Goal: Information Seeking & Learning: Learn about a topic

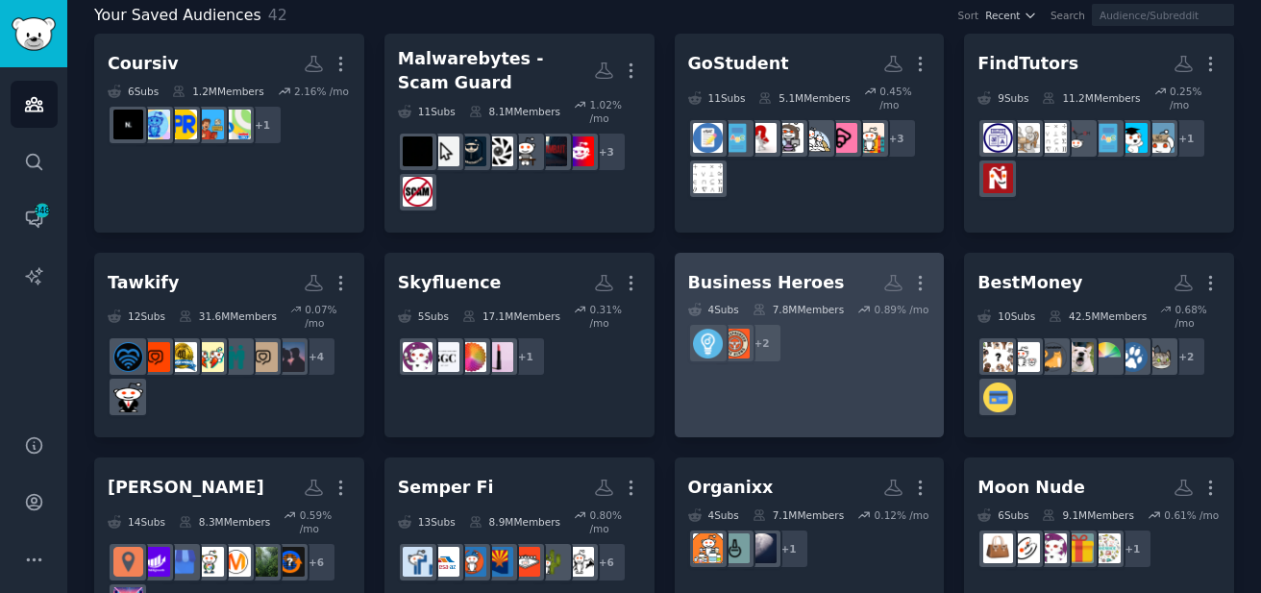
scroll to position [120, 0]
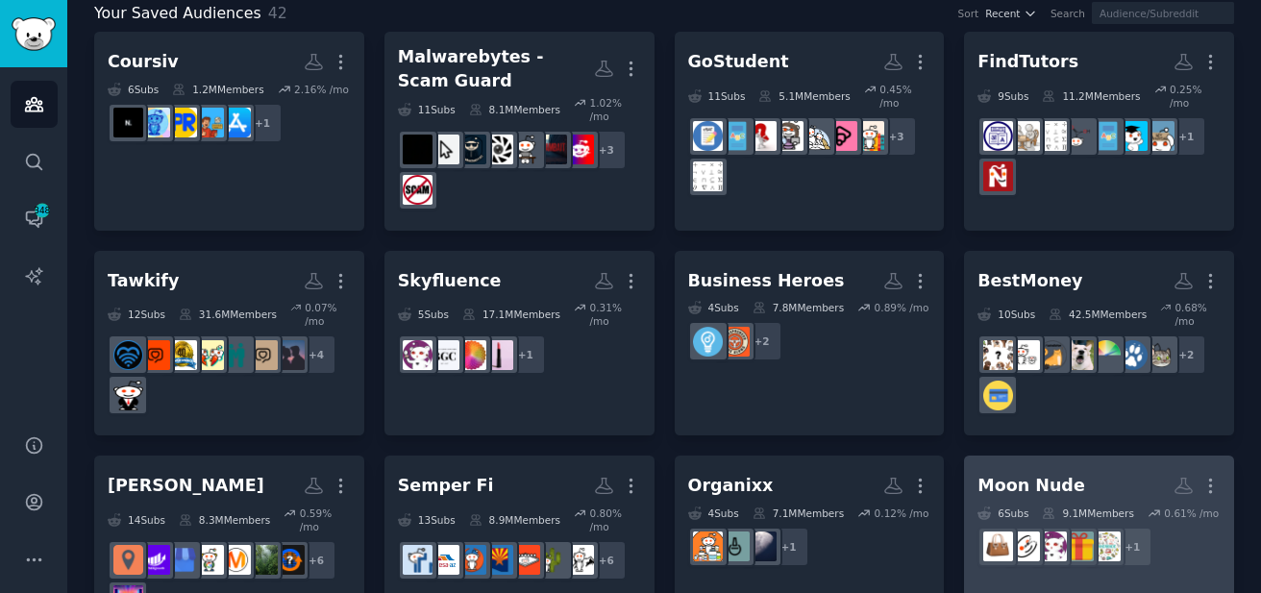
click at [1055, 469] on h2 "Moon Nude More" at bounding box center [1098, 486] width 243 height 34
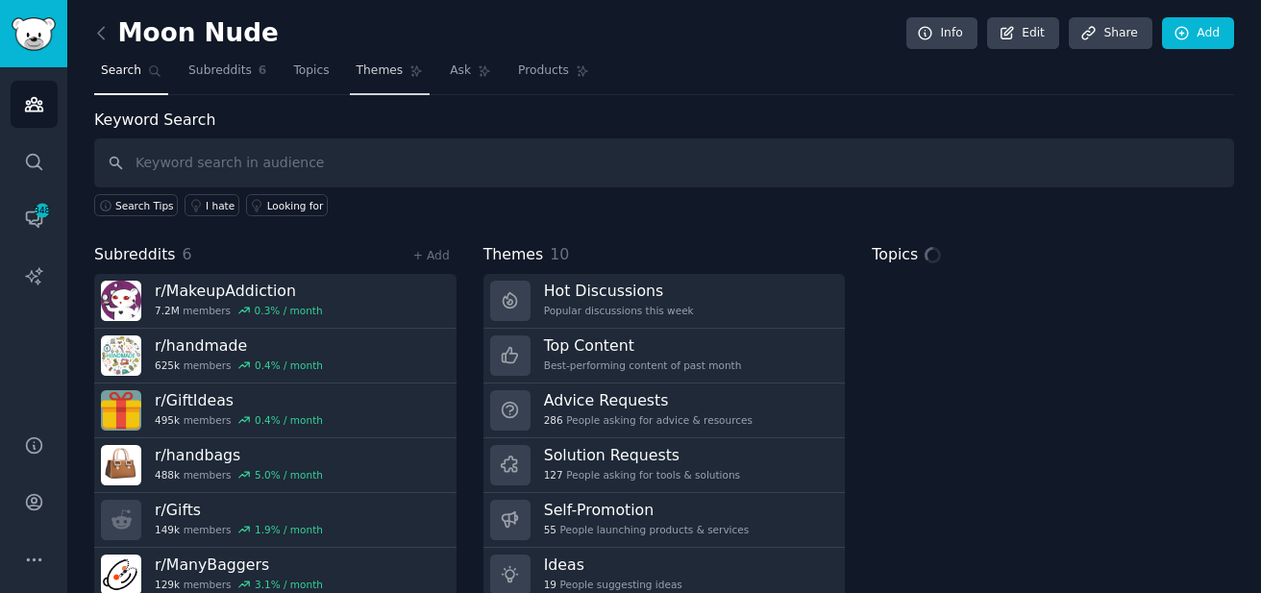
click at [393, 77] on span "Themes" at bounding box center [380, 70] width 47 height 17
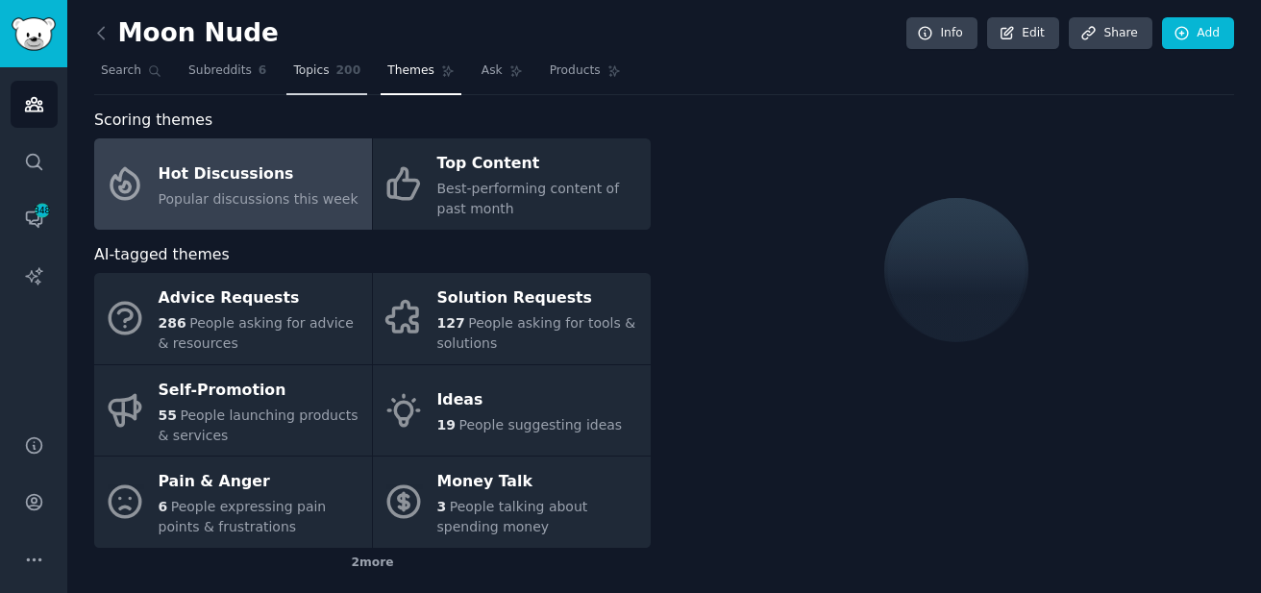
click at [298, 64] on span "Topics" at bounding box center [311, 70] width 36 height 17
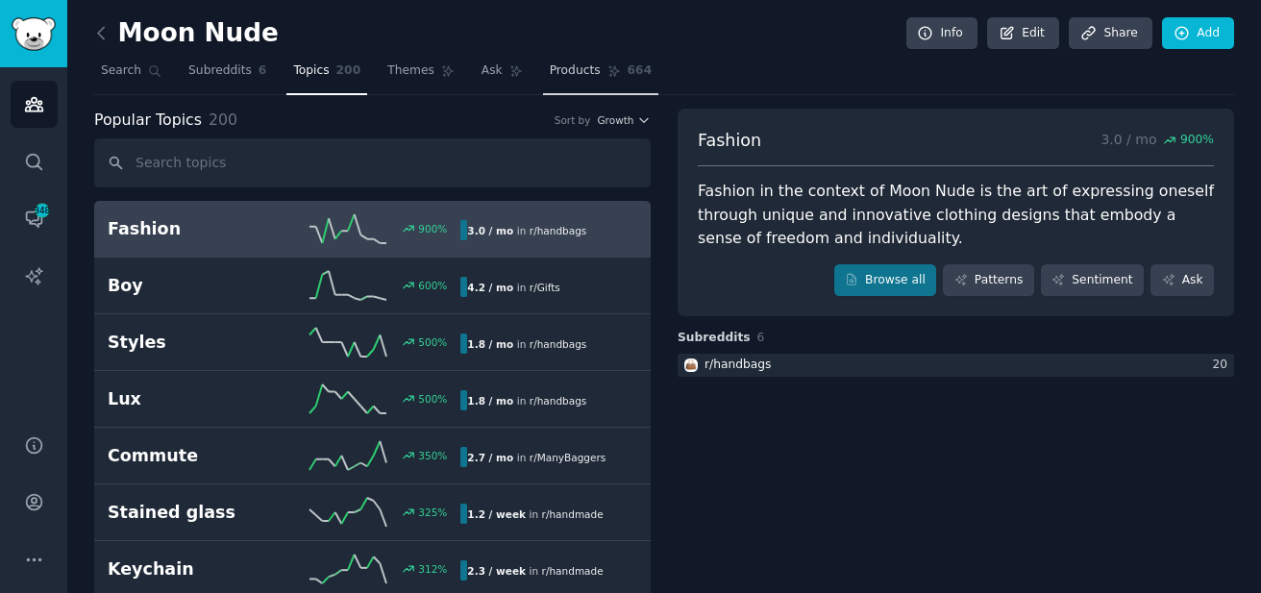
click at [560, 80] on link "Products 664" at bounding box center [600, 75] width 115 height 39
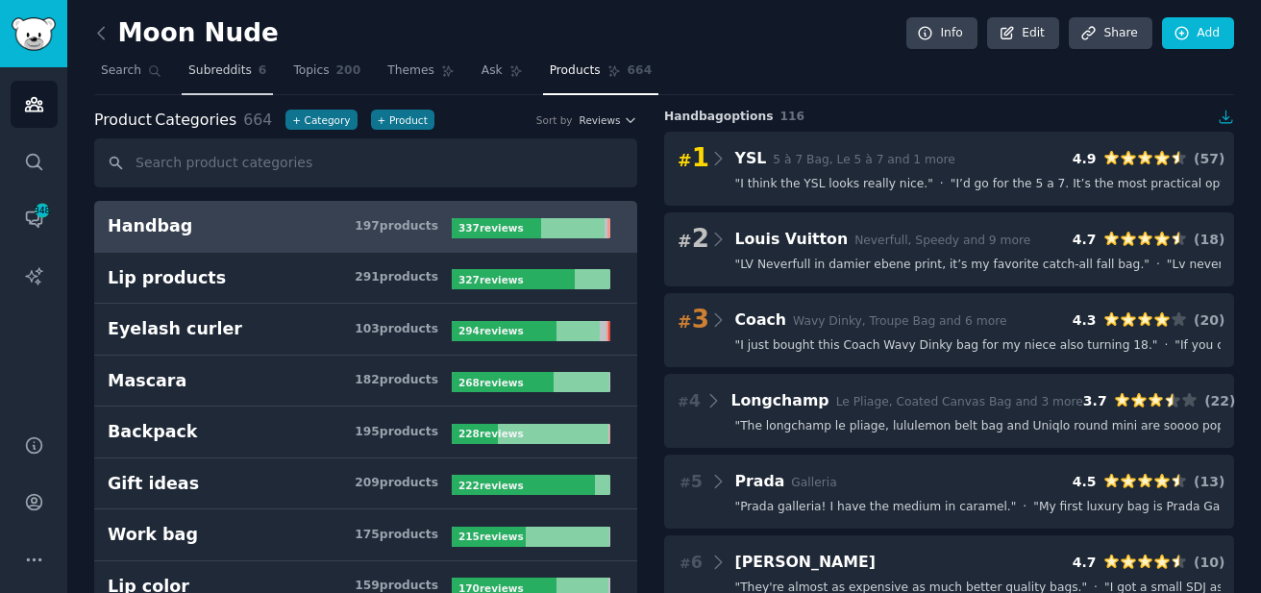
click at [240, 70] on span "Subreddits" at bounding box center [219, 70] width 63 height 17
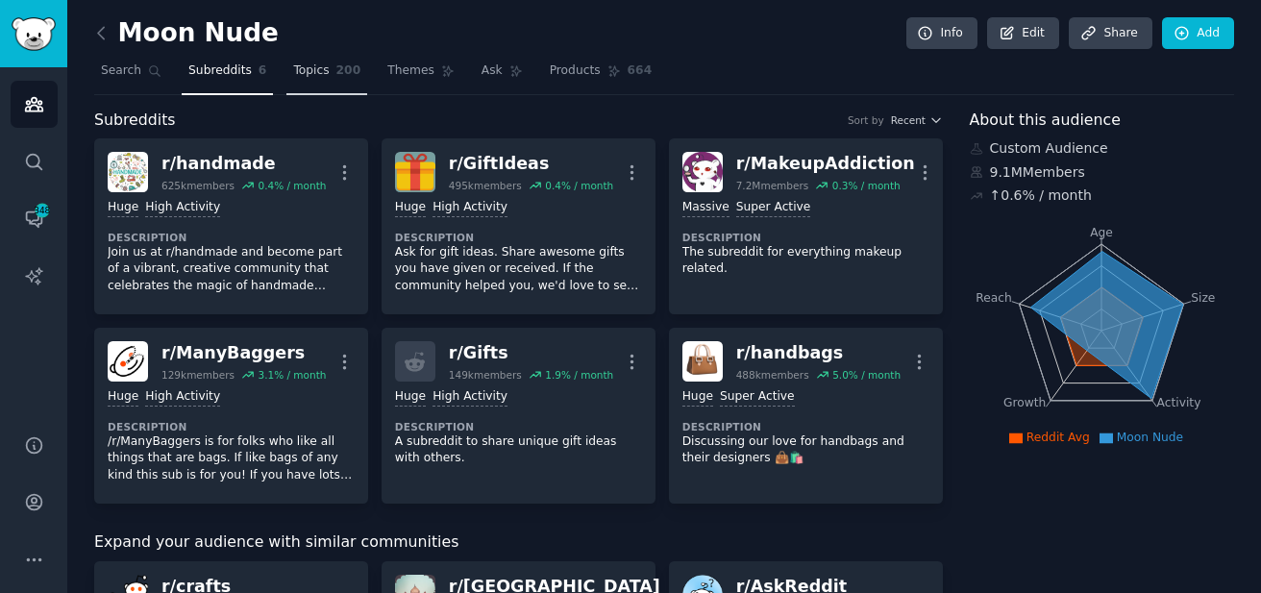
click at [324, 69] on span "Topics" at bounding box center [311, 70] width 36 height 17
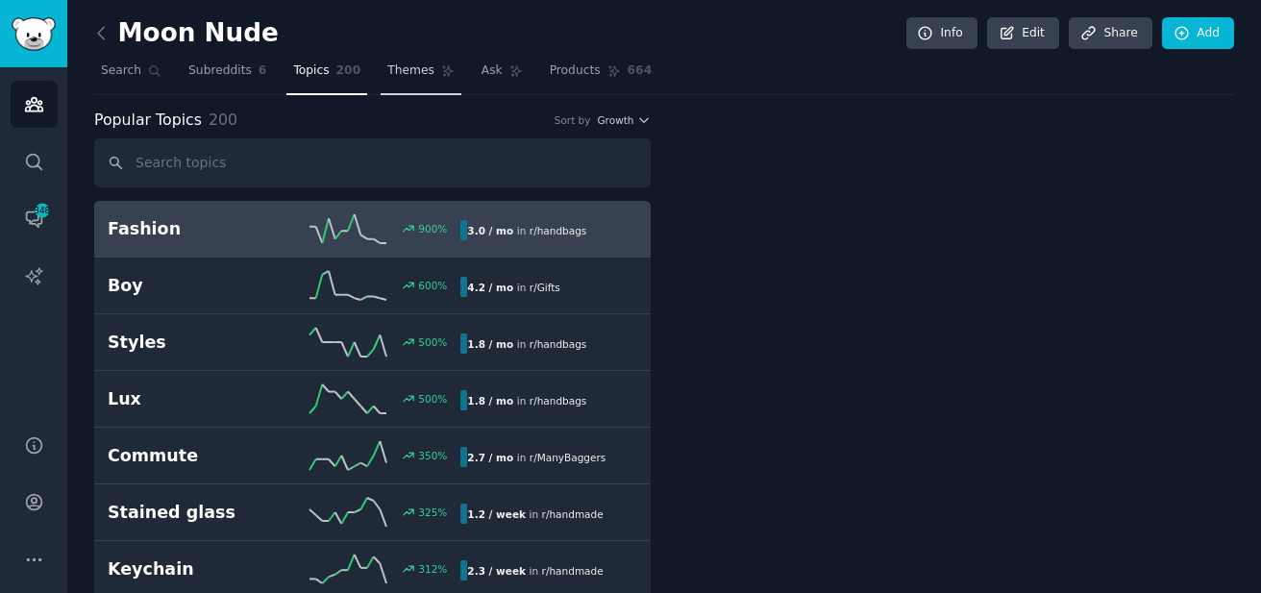
click at [406, 75] on span "Themes" at bounding box center [410, 70] width 47 height 17
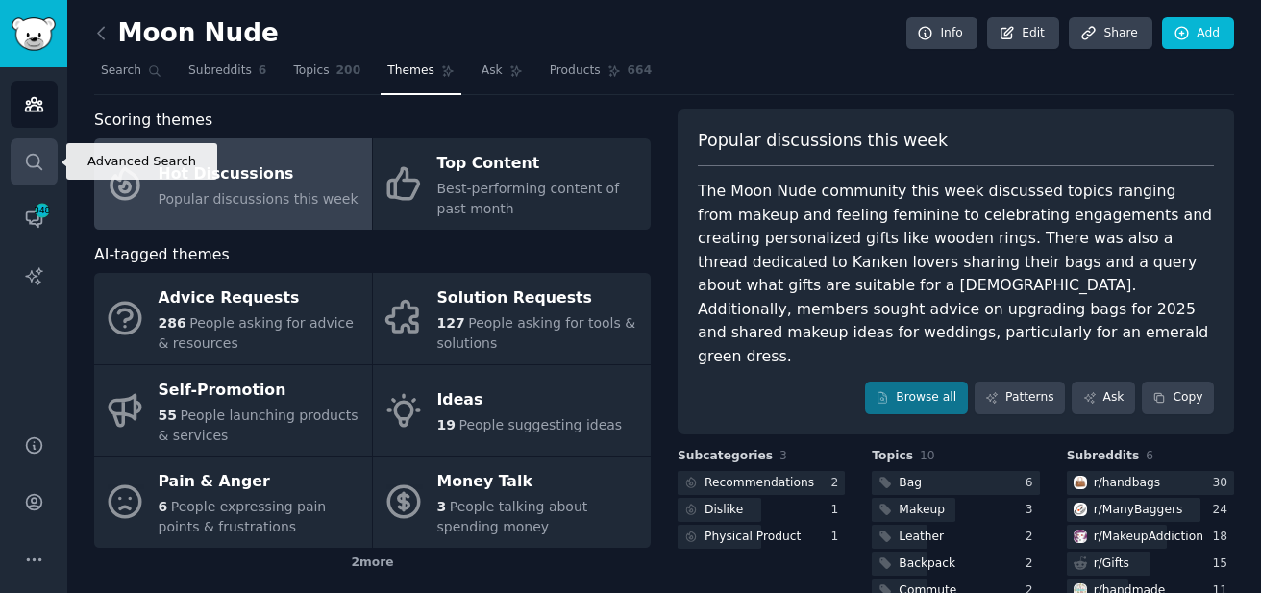
click at [30, 141] on link "Search" at bounding box center [34, 161] width 47 height 47
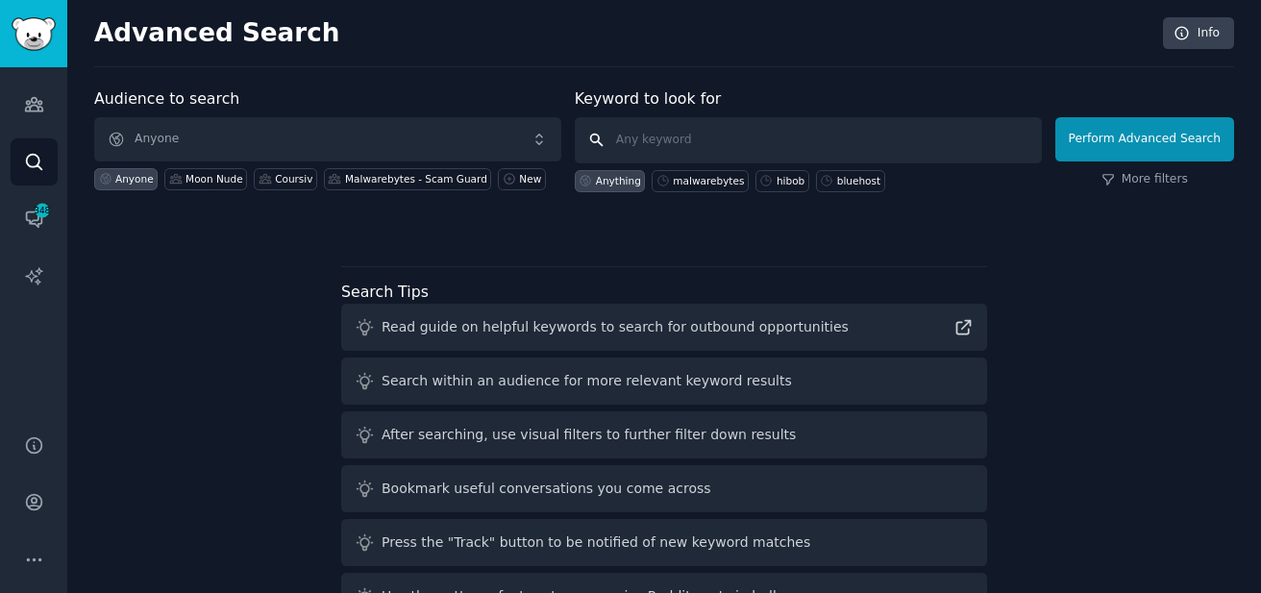
click at [617, 142] on input "text" at bounding box center [808, 140] width 467 height 46
type input "moon nude"
click button "Perform Advanced Search" at bounding box center [1144, 139] width 179 height 44
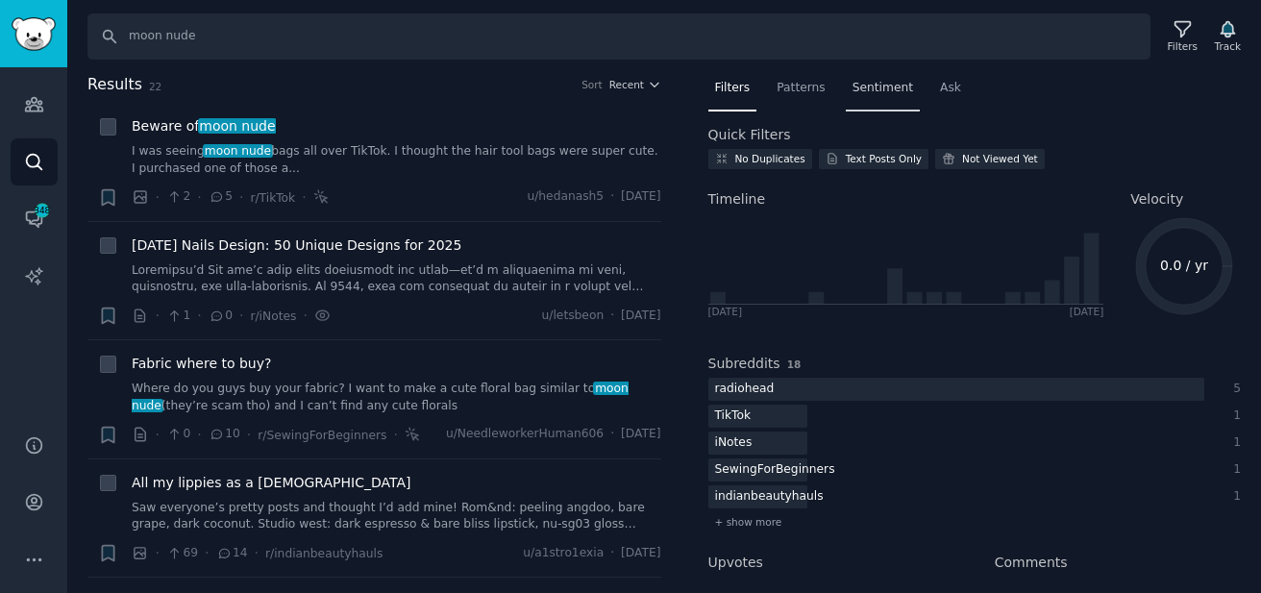
click at [865, 98] on div "Sentiment" at bounding box center [883, 92] width 74 height 39
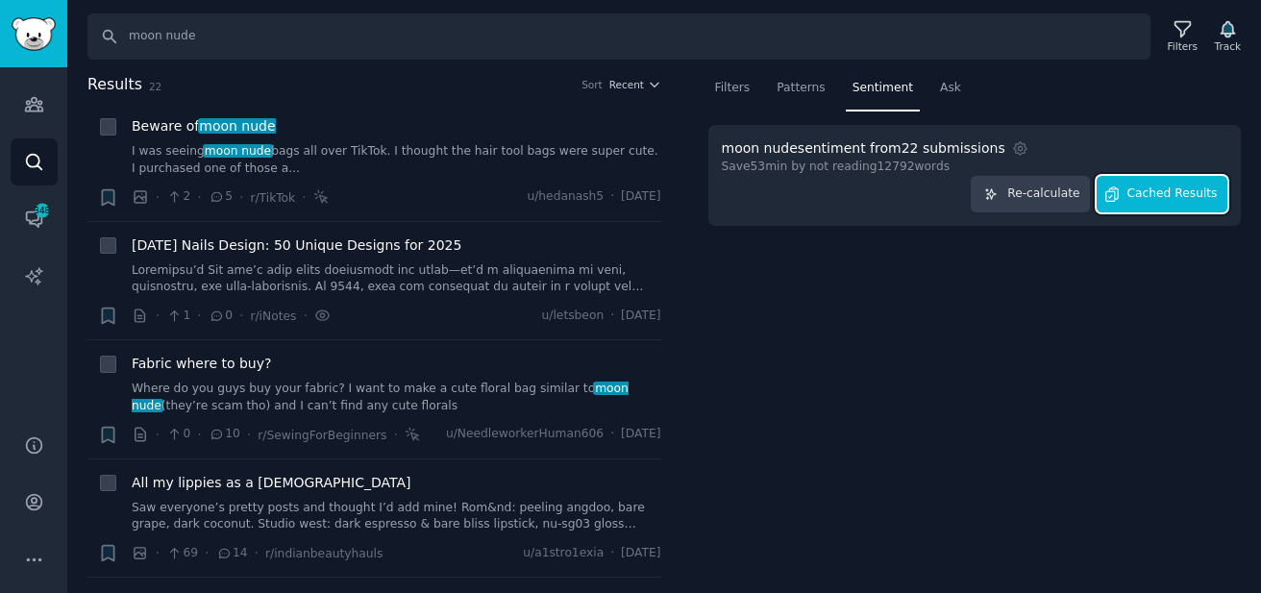
click at [1122, 203] on button "Cached Results" at bounding box center [1162, 194] width 131 height 37
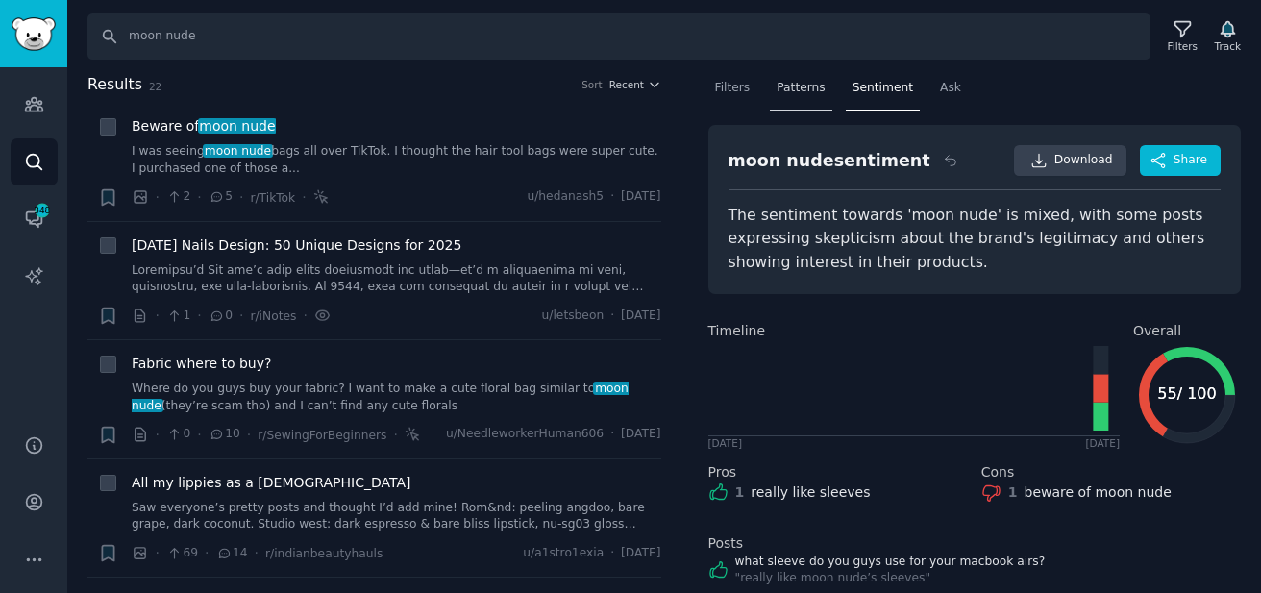
click at [800, 89] on span "Patterns" at bounding box center [801, 88] width 48 height 17
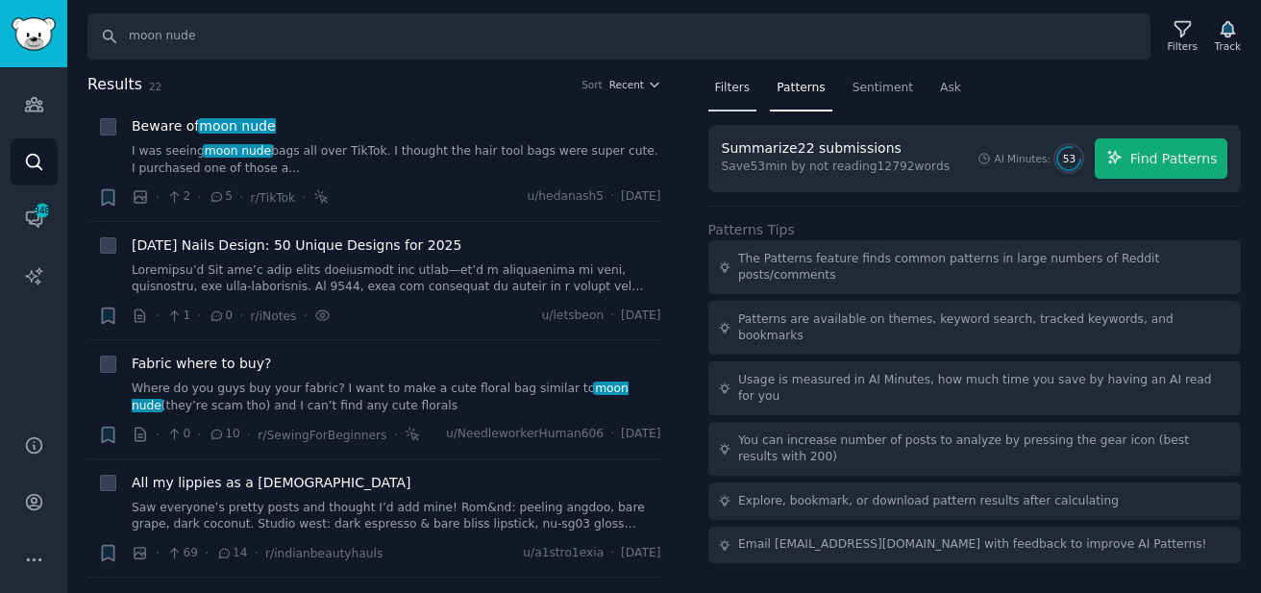
click at [741, 90] on span "Filters" at bounding box center [733, 88] width 36 height 17
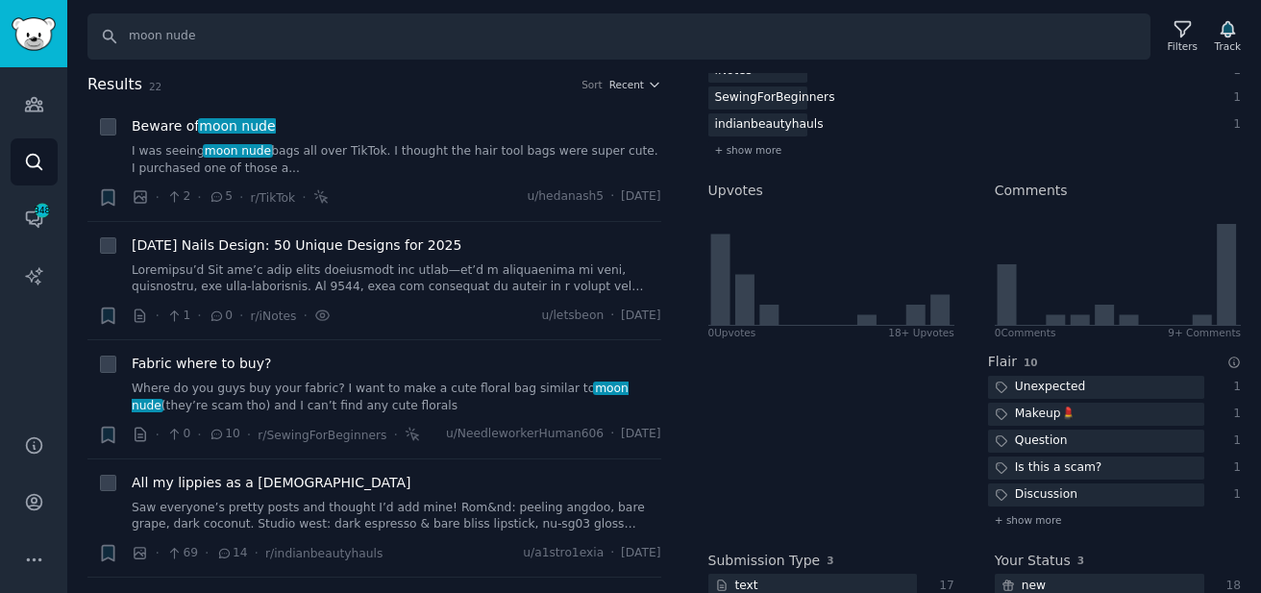
scroll to position [454, 0]
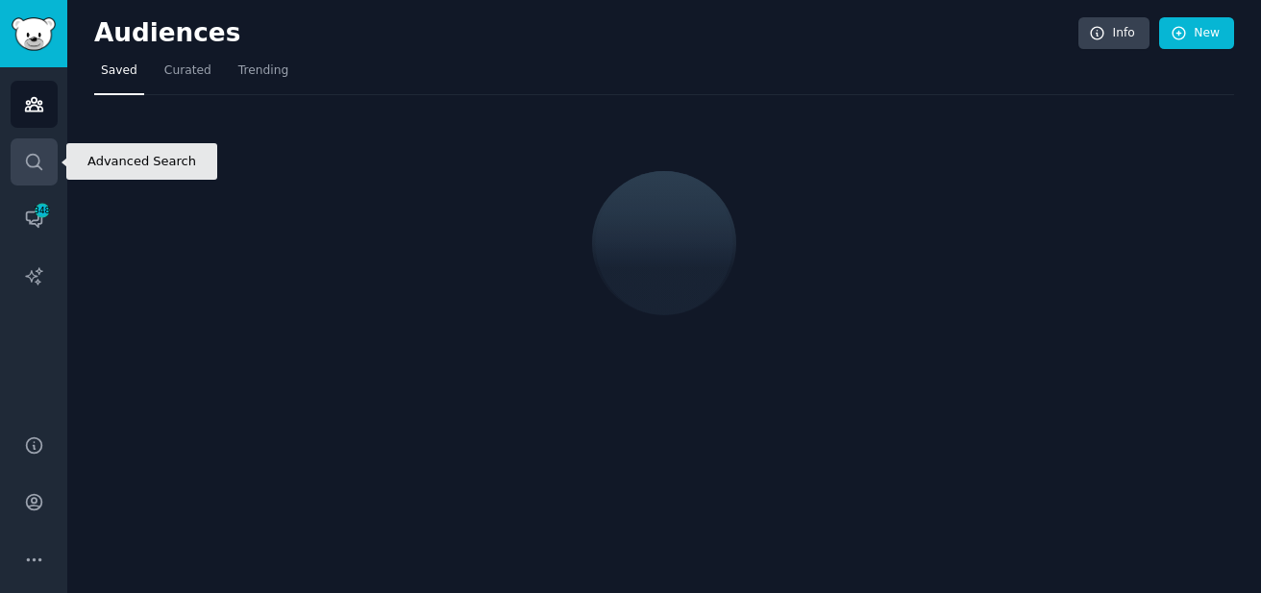
click at [34, 165] on icon "Sidebar" at bounding box center [33, 161] width 15 height 15
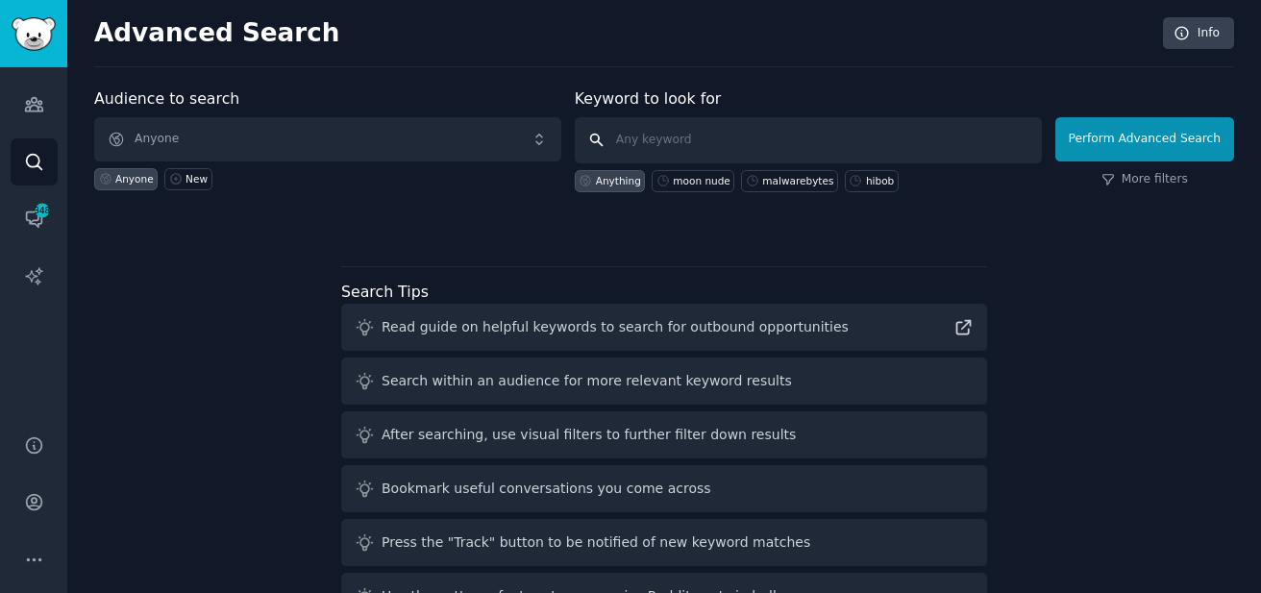
click at [704, 150] on input "text" at bounding box center [808, 140] width 467 height 46
type input "tawkify"
click button "Perform Advanced Search" at bounding box center [1144, 139] width 179 height 44
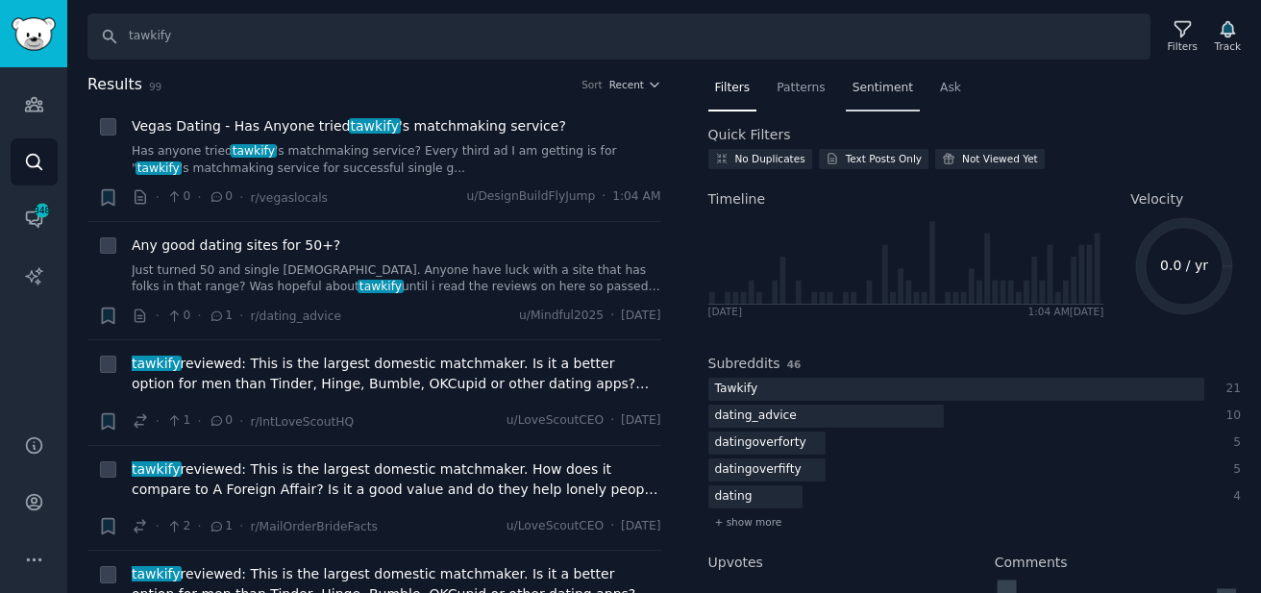
click at [872, 104] on div "Sentiment" at bounding box center [883, 92] width 74 height 39
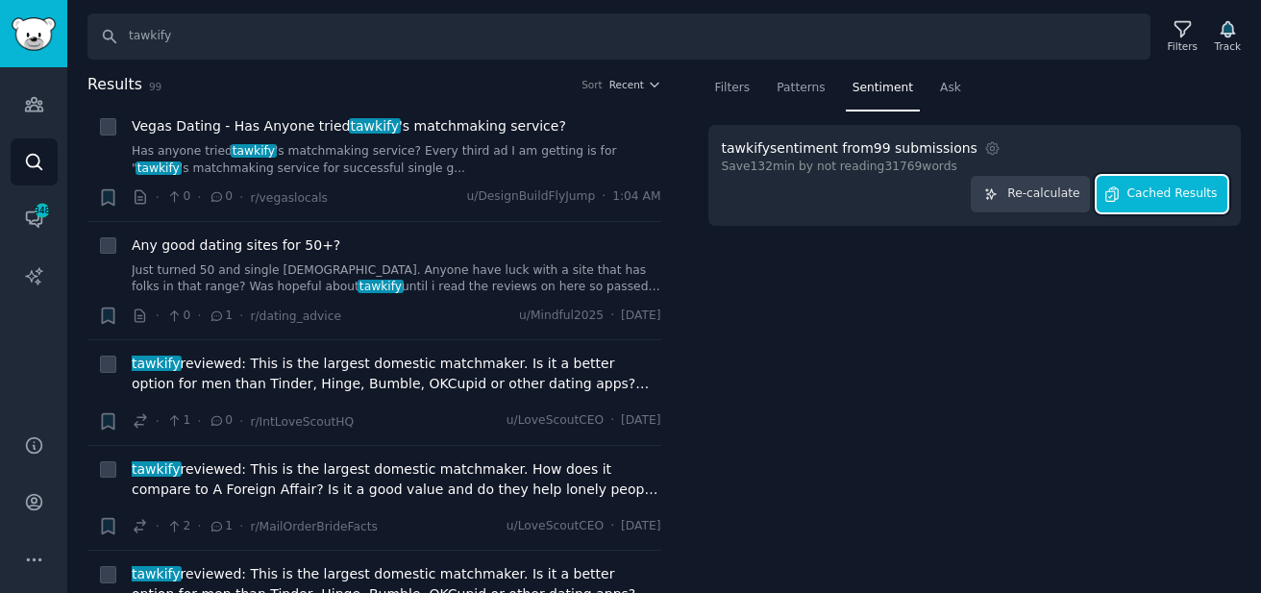
click at [1159, 187] on span "Cached Results" at bounding box center [1172, 193] width 90 height 17
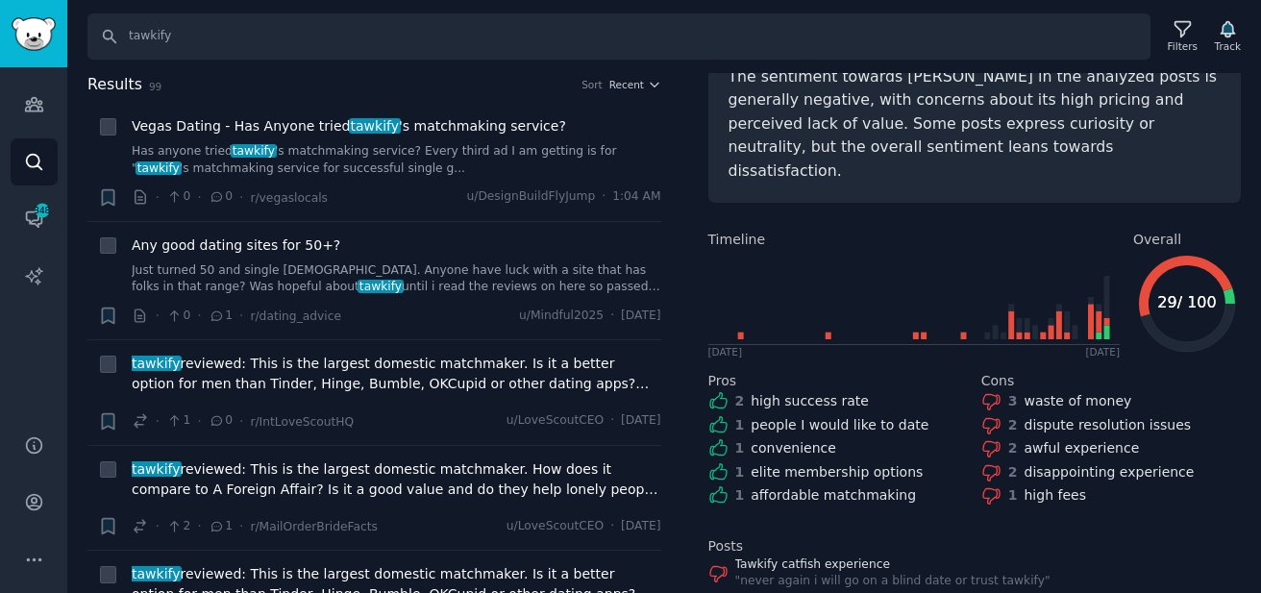
scroll to position [137, 0]
